Goal: Check status: Check status

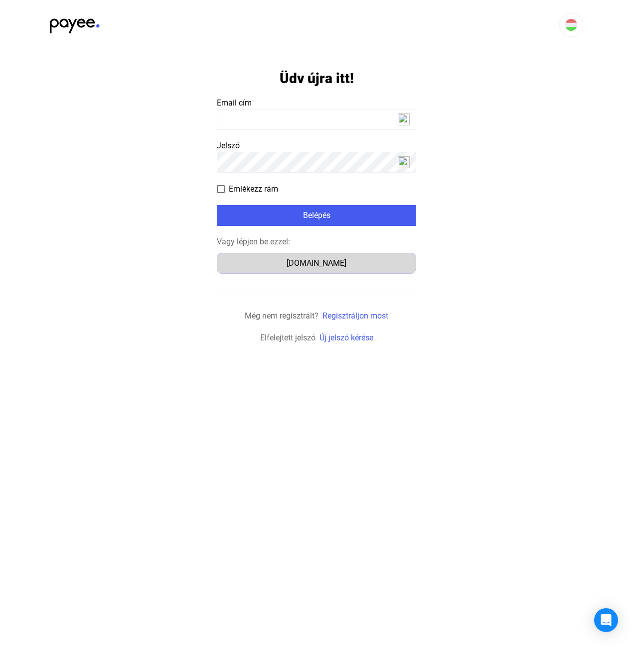
click at [332, 262] on div "Számlázz.hu" at bounding box center [316, 263] width 192 height 12
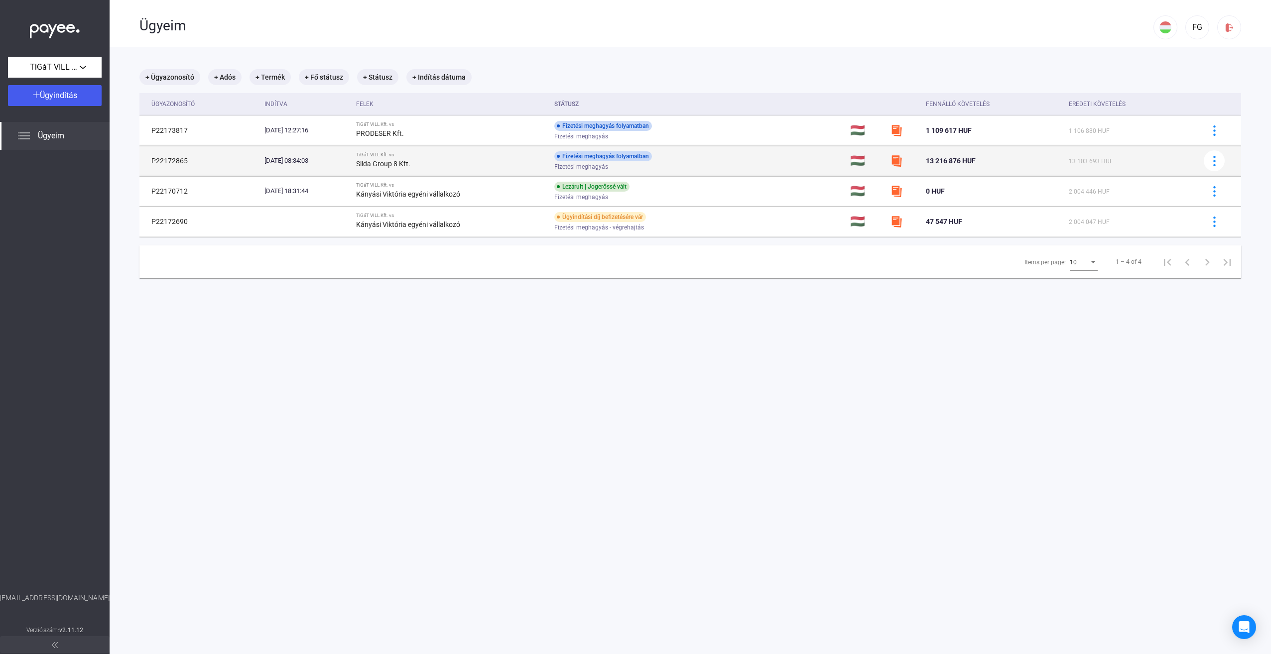
click at [190, 159] on td "P22172865" at bounding box center [199, 161] width 121 height 30
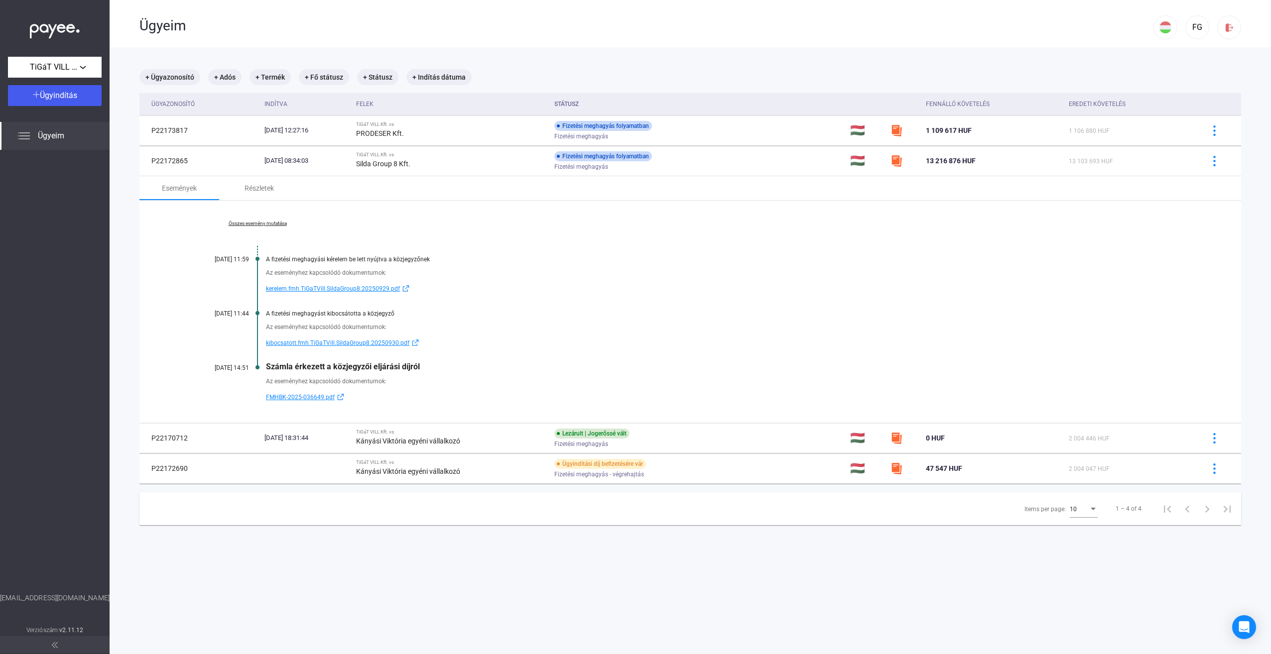
click at [268, 221] on link "Összes esemény mutatása" at bounding box center [257, 224] width 136 height 6
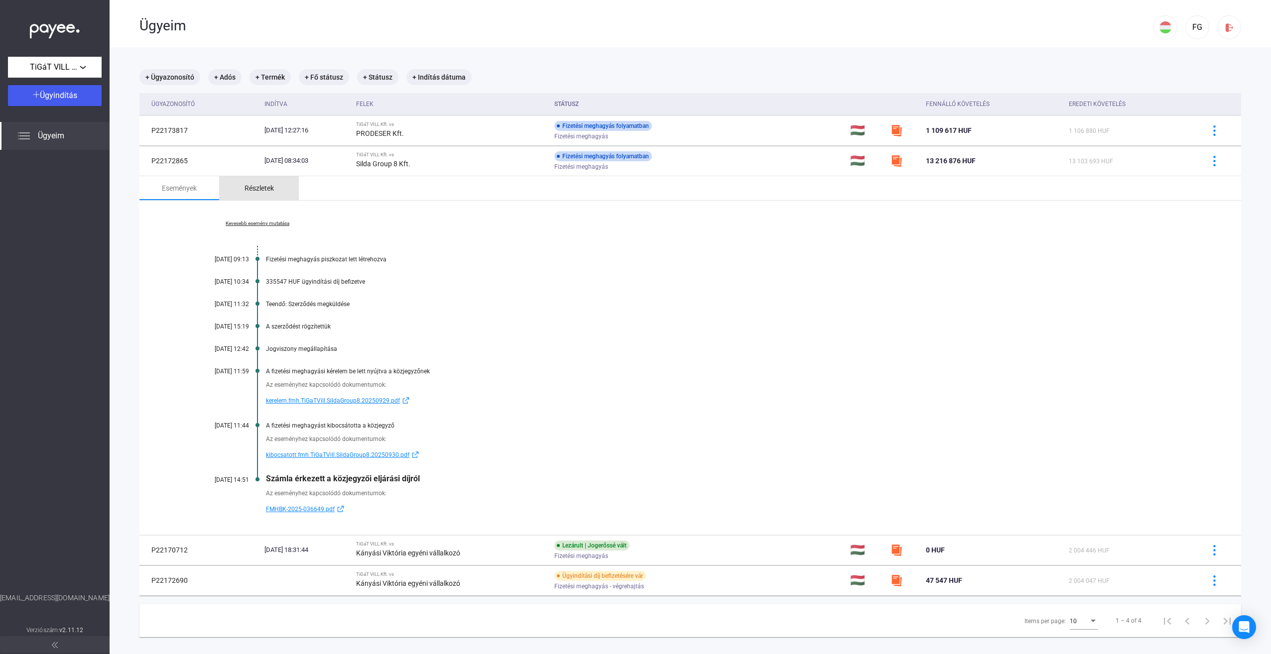
click at [259, 190] on div "Részletek" at bounding box center [259, 188] width 29 height 12
